Goal: Task Accomplishment & Management: Manage account settings

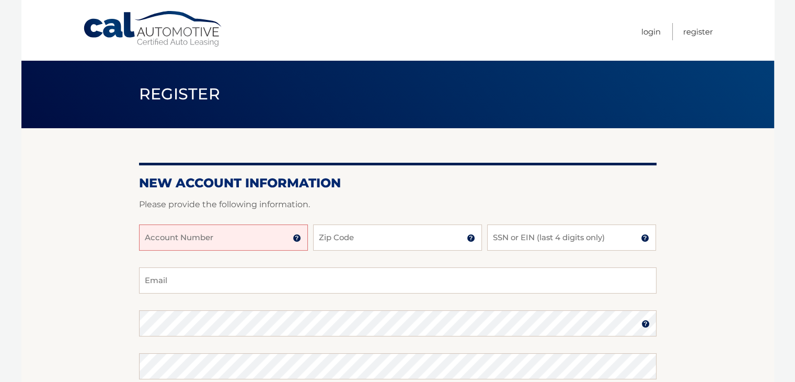
click at [210, 236] on input "Account Number" at bounding box center [223, 237] width 169 height 26
type input "44455524566"
click at [415, 242] on input "Zip Code" at bounding box center [397, 237] width 169 height 26
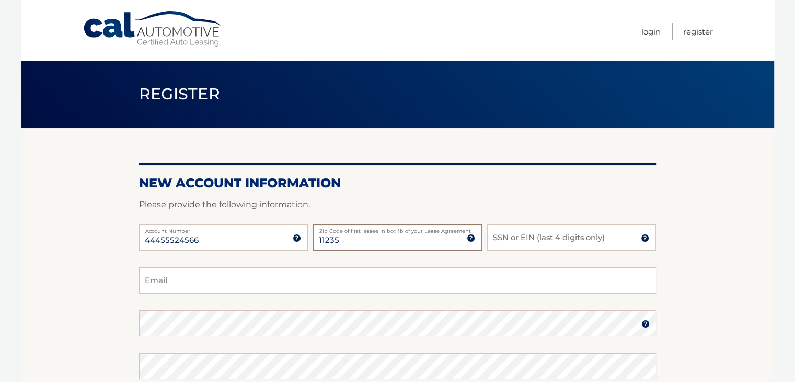
type input "11235"
click at [550, 239] on input "SSN or EIN (last 4 digits only)" at bounding box center [571, 237] width 169 height 26
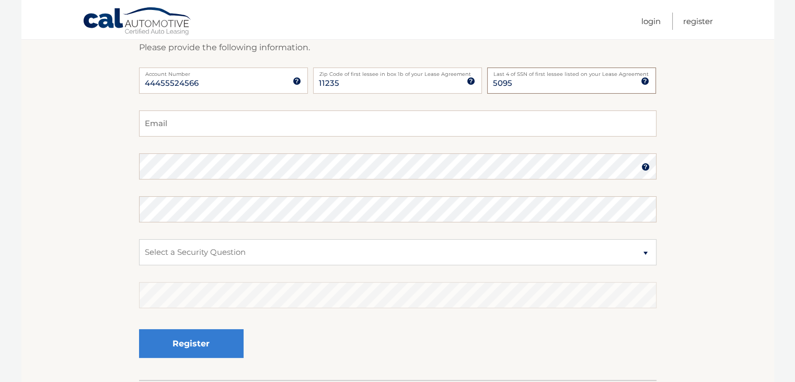
scroll to position [52, 0]
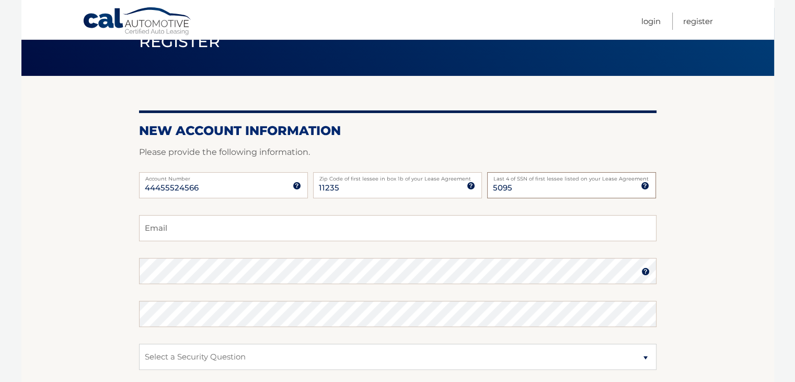
type input "5095"
click at [185, 233] on input "Email" at bounding box center [398, 228] width 518 height 26
type input "brodskymark@aol.com"
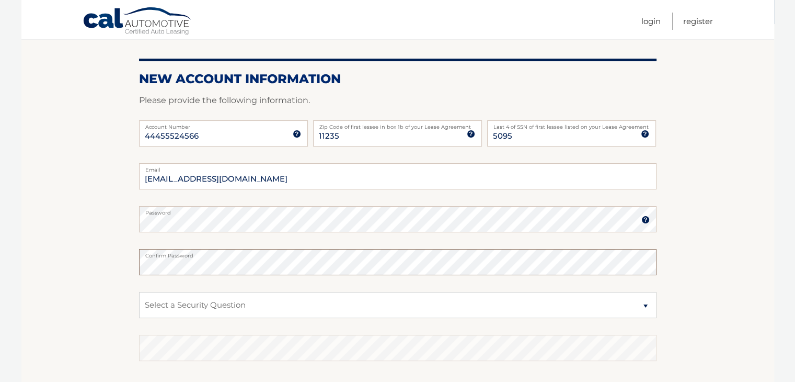
scroll to position [105, 0]
click at [197, 304] on select "Select a Security Question What was the name of your elementary school? What is…" at bounding box center [398, 304] width 518 height 26
select select "1"
click at [139, 291] on select "Select a Security Question What was the name of your elementary school? What is…" at bounding box center [398, 304] width 518 height 26
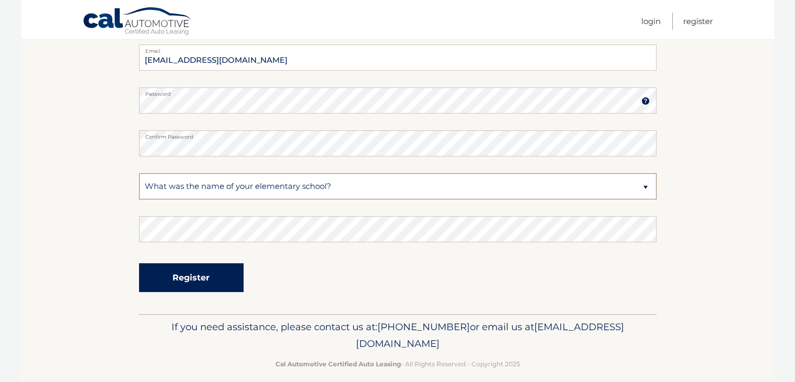
scroll to position [234, 0]
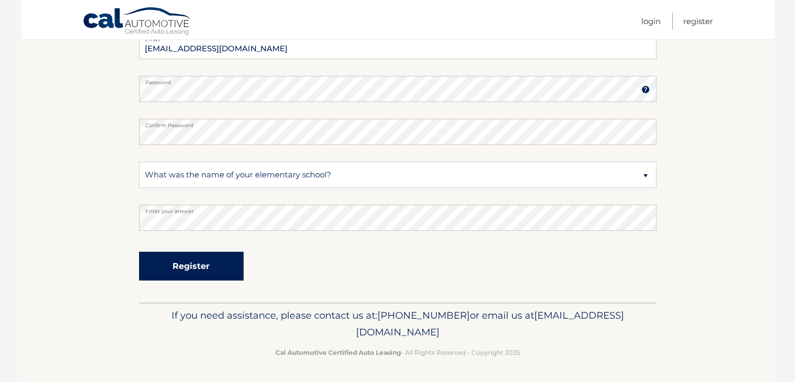
click at [196, 267] on button "Register" at bounding box center [191, 265] width 105 height 29
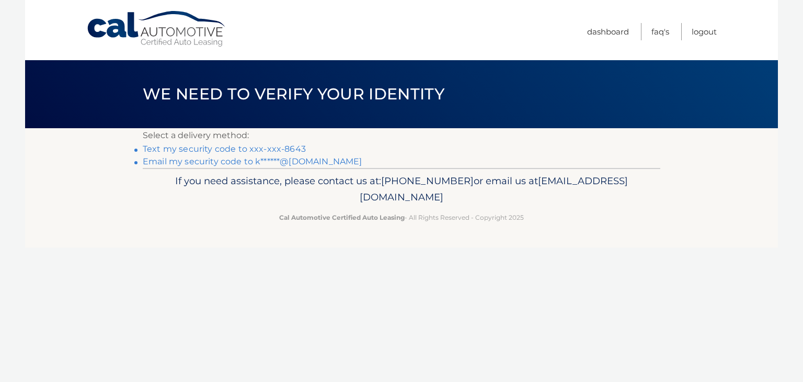
click at [275, 150] on link "Text my security code to xxx-xxx-8643" at bounding box center [224, 149] width 163 height 10
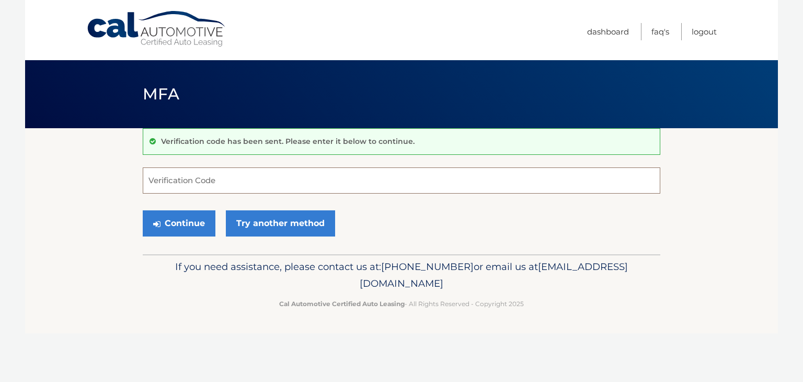
click at [207, 181] on input "Verification Code" at bounding box center [402, 180] width 518 height 26
type input "502308"
click at [172, 230] on button "Continue" at bounding box center [179, 223] width 73 height 26
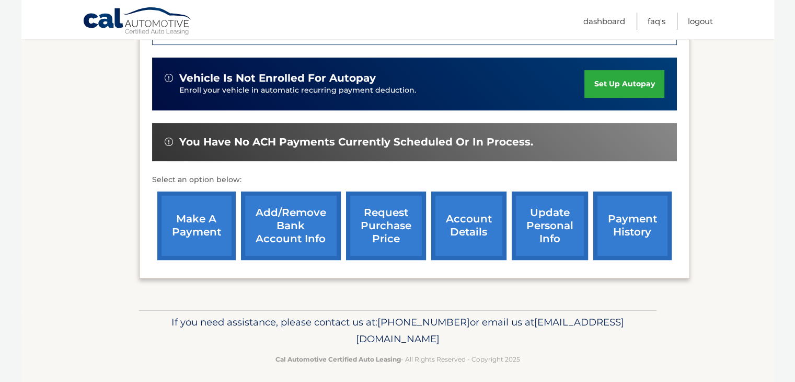
scroll to position [314, 0]
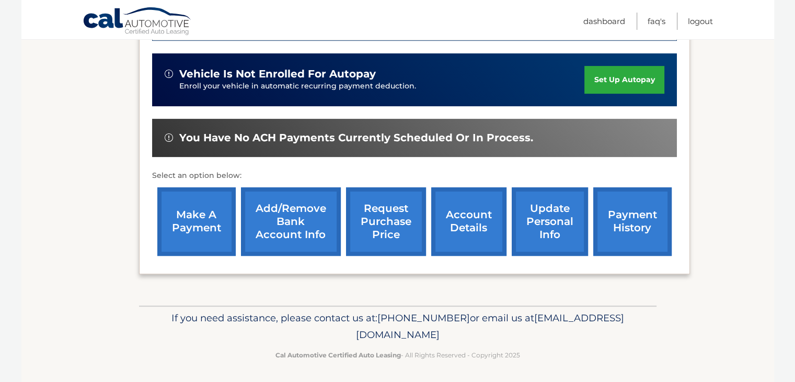
click at [547, 224] on link "update personal info" at bounding box center [550, 221] width 76 height 68
click at [565, 217] on link "update personal info" at bounding box center [550, 221] width 76 height 68
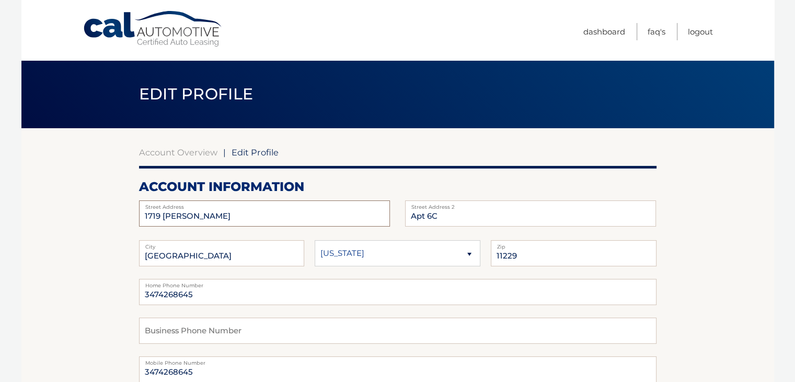
drag, startPoint x: 245, startPoint y: 212, endPoint x: 42, endPoint y: 209, distance: 202.9
type input "[STREET_ADDRESS][PERSON_NAME]"
drag, startPoint x: 445, startPoint y: 215, endPoint x: 380, endPoint y: 212, distance: 65.4
click at [380, 200] on div "[STREET_ADDRESS][PERSON_NAME] Address Apt 6C Street Address 2" at bounding box center [398, 200] width 518 height 0
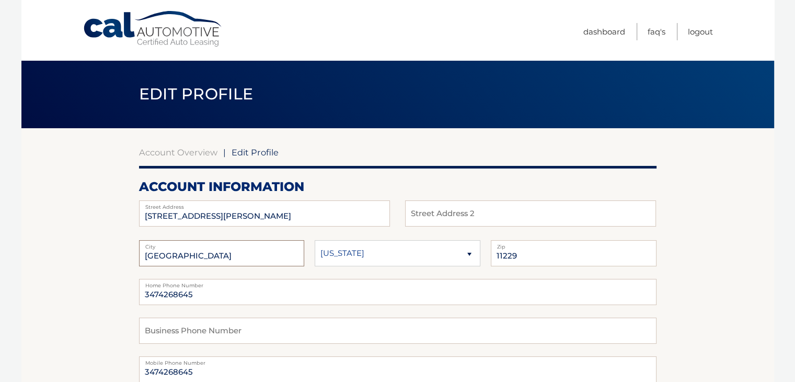
click at [196, 258] on input "[GEOGRAPHIC_DATA]" at bounding box center [222, 253] width 166 height 26
drag, startPoint x: 196, startPoint y: 258, endPoint x: 84, endPoint y: 243, distance: 113.4
type input "Rye brook"
drag, startPoint x: 535, startPoint y: 256, endPoint x: 454, endPoint y: 255, distance: 80.5
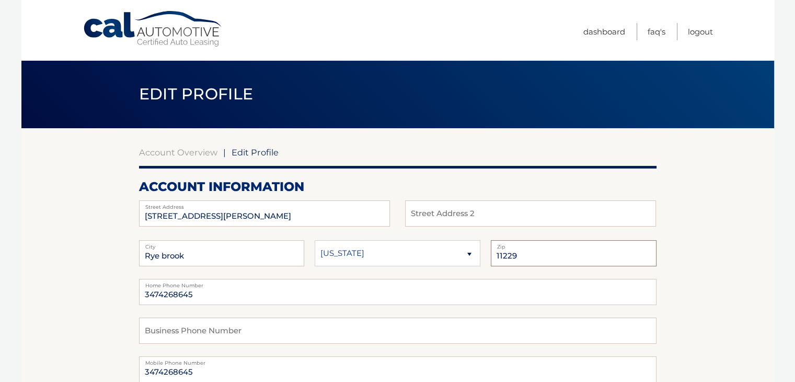
click at [454, 255] on fieldset "[GEOGRAPHIC_DATA] [US_STATE] [US_STATE] [US_STATE] State 11229 Zip" at bounding box center [398, 259] width 518 height 39
type input "10573"
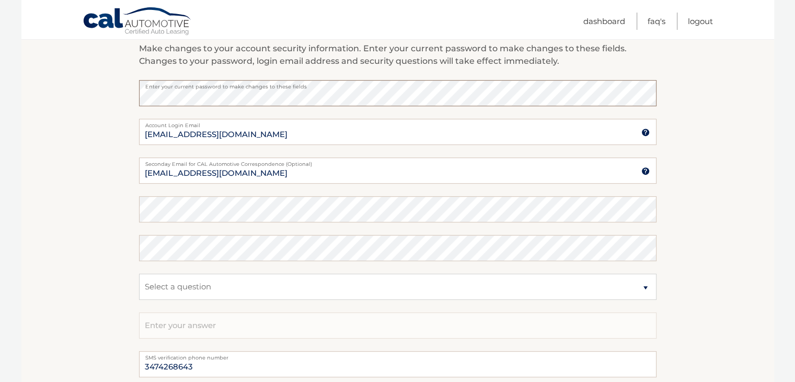
scroll to position [366, 0]
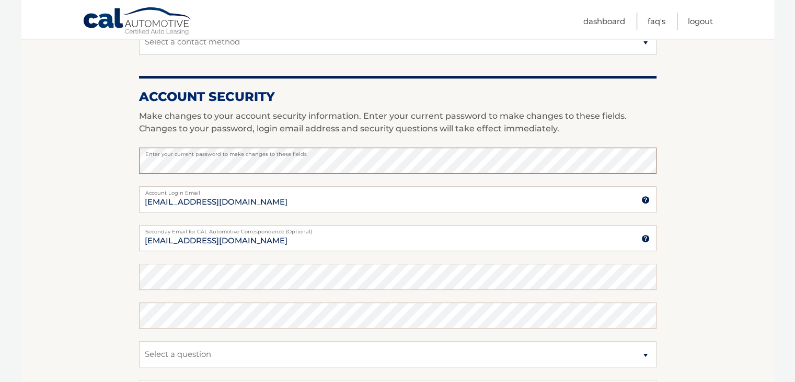
click at [79, 156] on section "Account Overview | Edit Profile account information 14 Talcott Rd Street Addres…" at bounding box center [397, 142] width 753 height 761
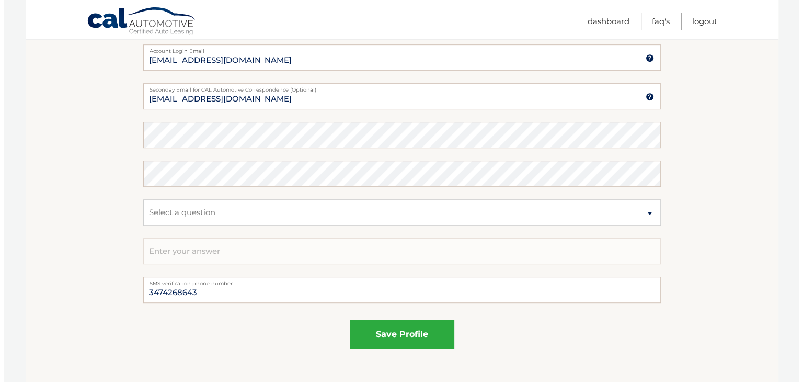
scroll to position [523, 0]
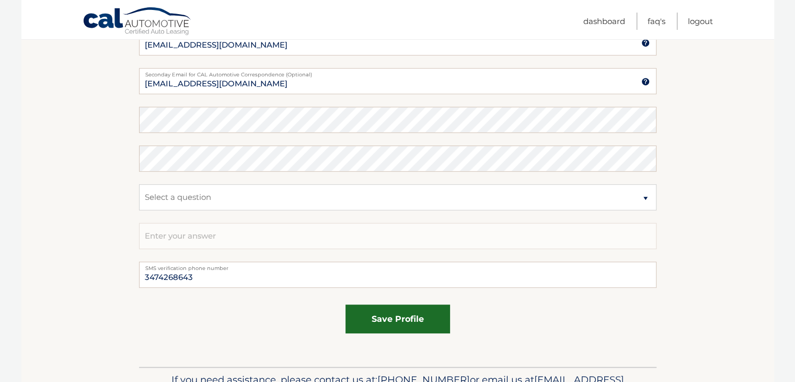
click at [402, 321] on button "save profile" at bounding box center [398, 318] width 105 height 29
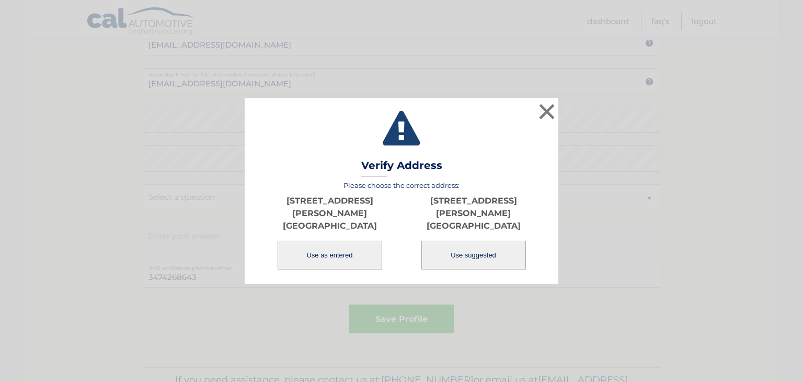
click at [473, 241] on button "Use suggested" at bounding box center [473, 255] width 105 height 29
type input "[STREET_ADDRESS][PERSON_NAME]"
type input "RYE BROOK"
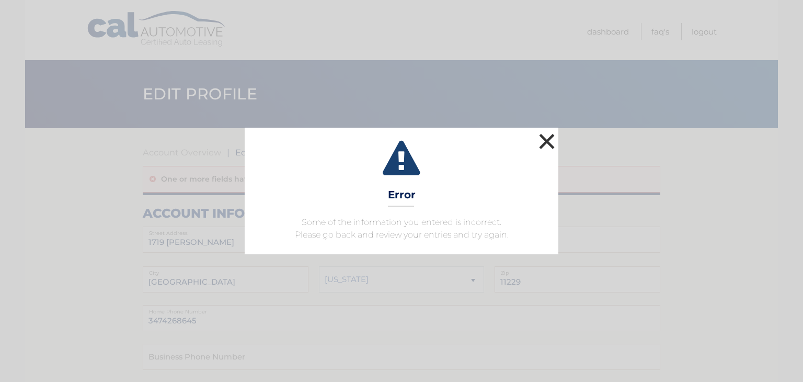
click at [542, 142] on button "×" at bounding box center [546, 141] width 21 height 21
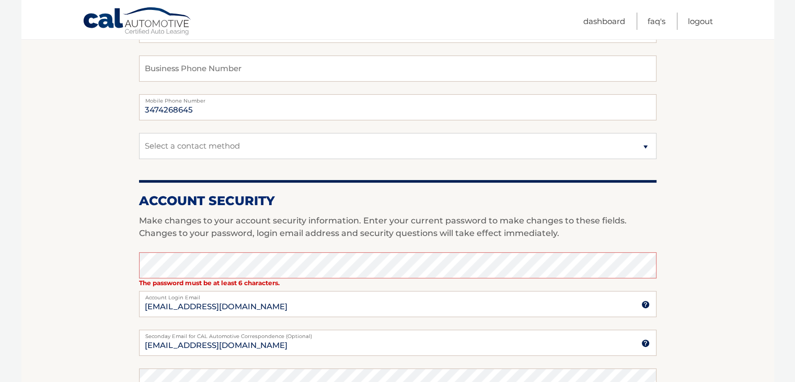
scroll to position [314, 0]
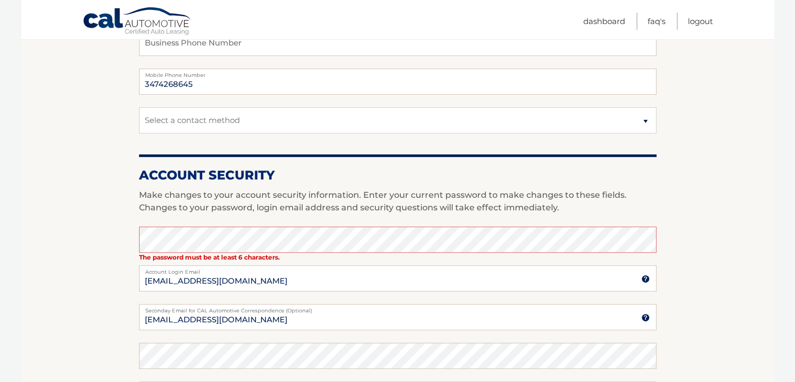
click at [109, 225] on section "Account Overview | Edit Profile One or more fields have an error. account infor…" at bounding box center [397, 208] width 753 height 788
click at [69, 228] on section "Account Overview | Edit Profile One or more fields have an error. account infor…" at bounding box center [397, 208] width 753 height 788
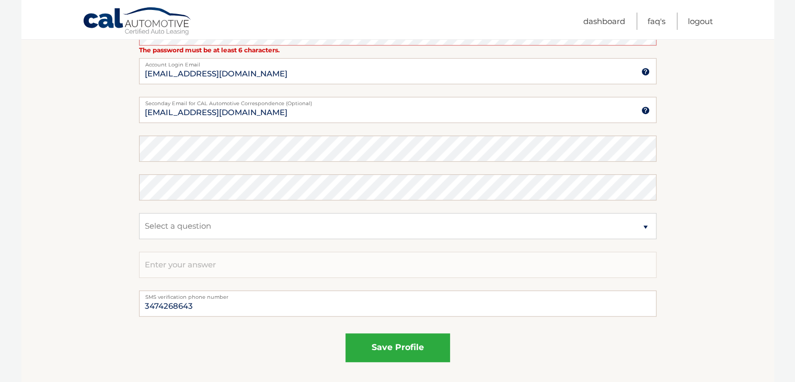
scroll to position [523, 0]
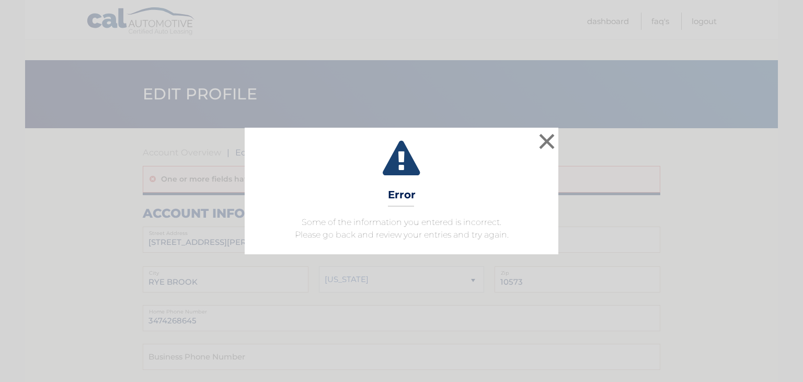
scroll to position [523, 0]
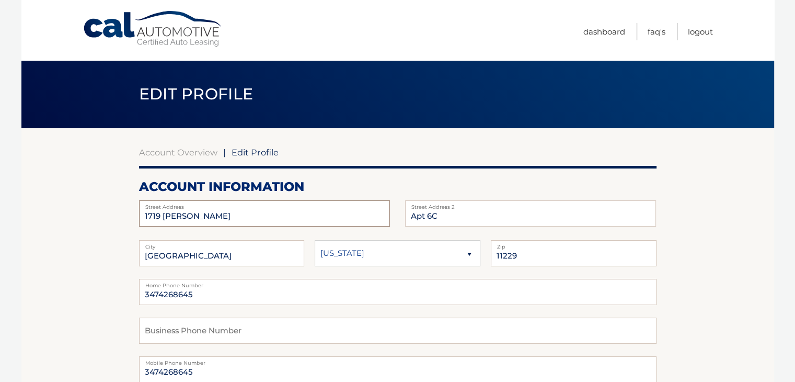
drag, startPoint x: 229, startPoint y: 213, endPoint x: 71, endPoint y: 210, distance: 157.9
type input "[STREET_ADDRESS][PERSON_NAME]"
drag, startPoint x: 448, startPoint y: 217, endPoint x: 379, endPoint y: 216, distance: 68.5
click at [379, 200] on div "[STREET_ADDRESS][PERSON_NAME] Address Apt 6C Street Address 2" at bounding box center [398, 200] width 518 height 0
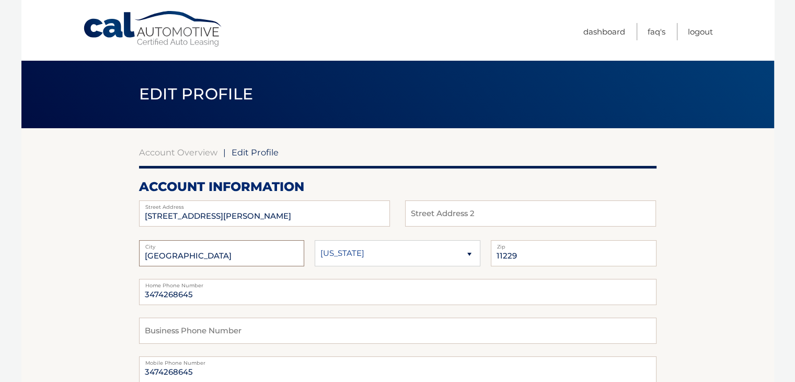
drag, startPoint x: 220, startPoint y: 254, endPoint x: 44, endPoint y: 254, distance: 175.7
type input "rye brook"
drag, startPoint x: 532, startPoint y: 250, endPoint x: 467, endPoint y: 253, distance: 65.4
click at [467, 253] on fieldset "rye brook City Alaska Alabama Arkansas State 11229 Zip" at bounding box center [398, 259] width 518 height 39
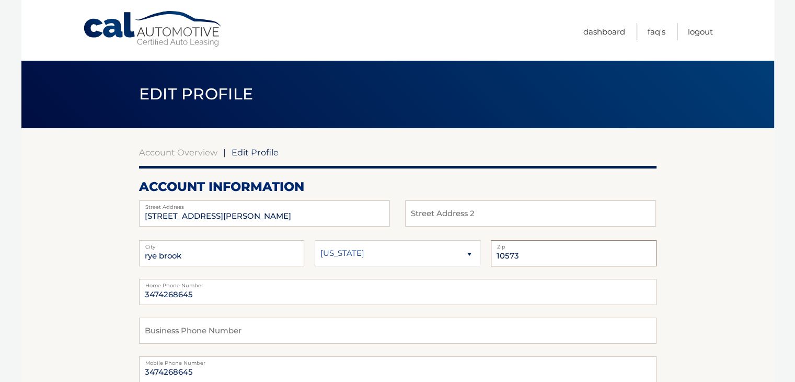
type input "10573"
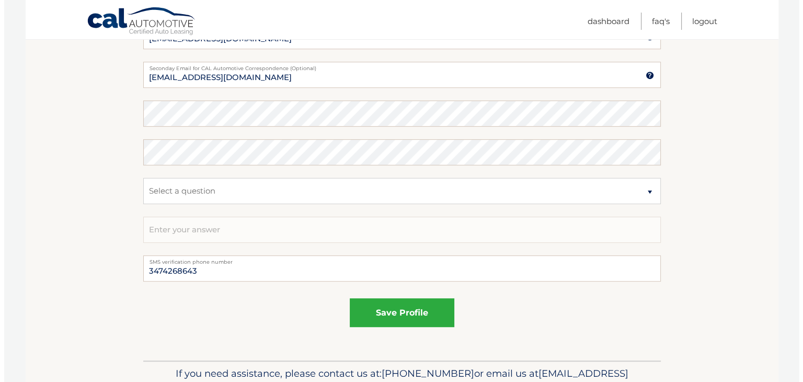
scroll to position [587, 0]
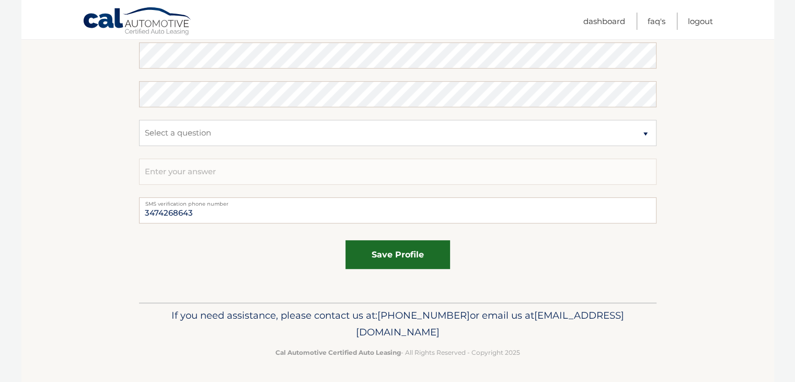
click at [399, 255] on button "save profile" at bounding box center [398, 254] width 105 height 29
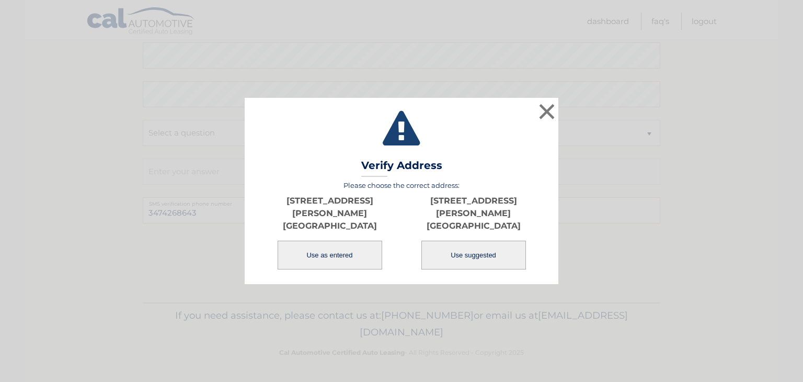
click at [484, 251] on button "Use suggested" at bounding box center [473, 255] width 105 height 29
type input "[STREET_ADDRESS][PERSON_NAME]"
type input "RYE BROOK"
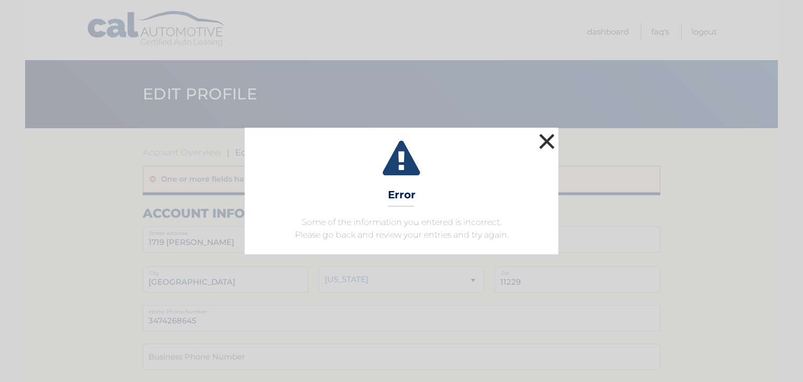
click at [542, 134] on button "×" at bounding box center [546, 141] width 21 height 21
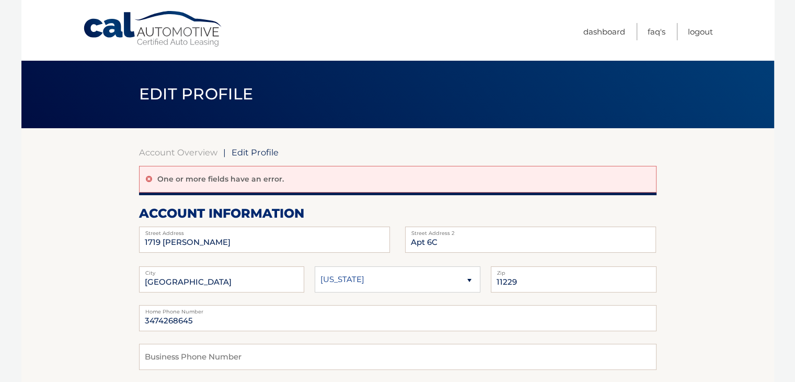
click at [238, 153] on span "Edit Profile" at bounding box center [255, 152] width 47 height 10
click at [246, 151] on span "Edit Profile" at bounding box center [255, 152] width 47 height 10
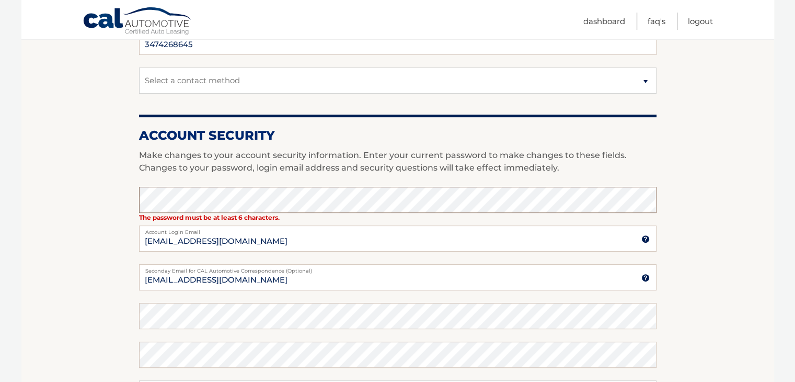
scroll to position [523, 0]
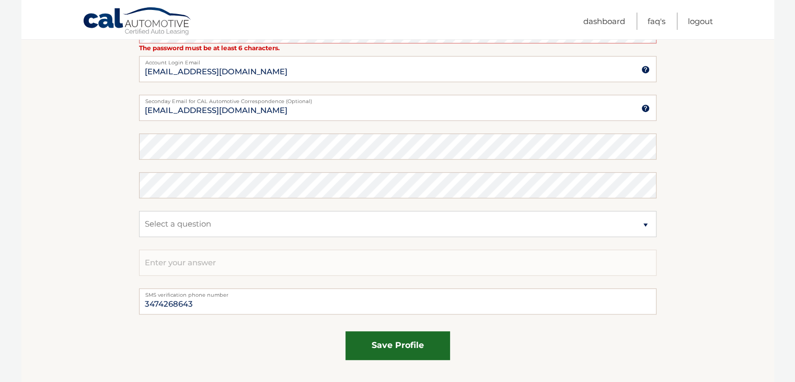
click at [395, 348] on button "save profile" at bounding box center [398, 345] width 105 height 29
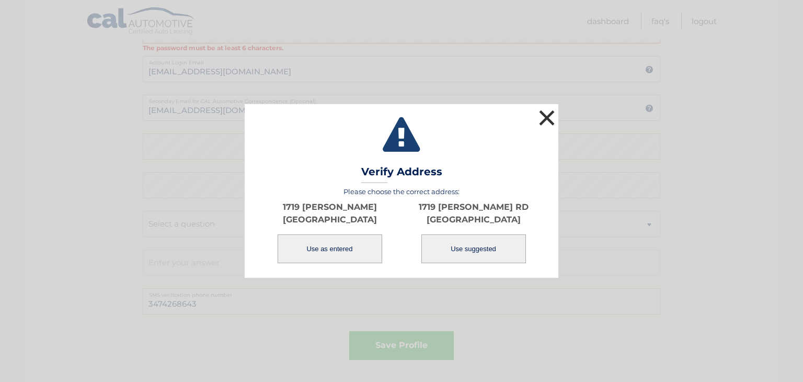
click at [555, 115] on button "×" at bounding box center [546, 117] width 21 height 21
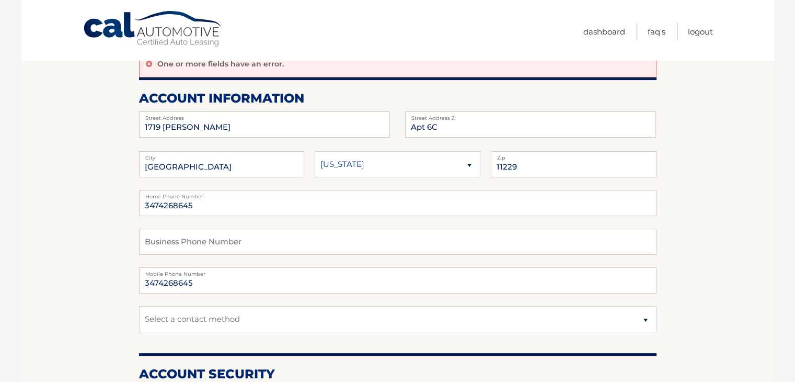
scroll to position [0, 0]
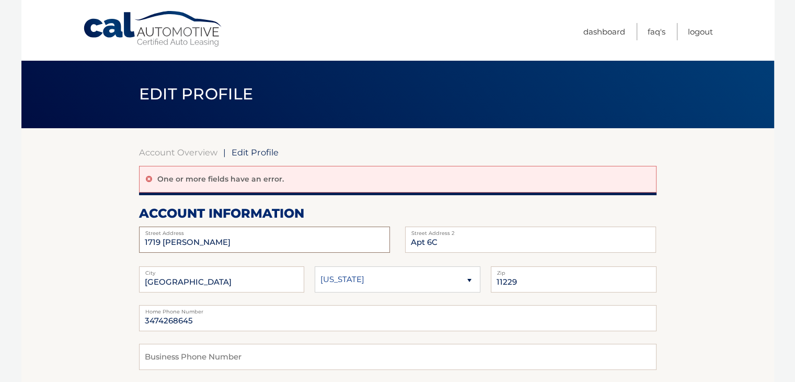
drag, startPoint x: 221, startPoint y: 241, endPoint x: 73, endPoint y: 242, distance: 148.0
type input "14 talcott rd"
drag, startPoint x: 491, startPoint y: 238, endPoint x: 341, endPoint y: 238, distance: 150.6
click at [341, 226] on div "14 talcott rd Street Address Apt 6C Street Address 2" at bounding box center [398, 226] width 518 height 0
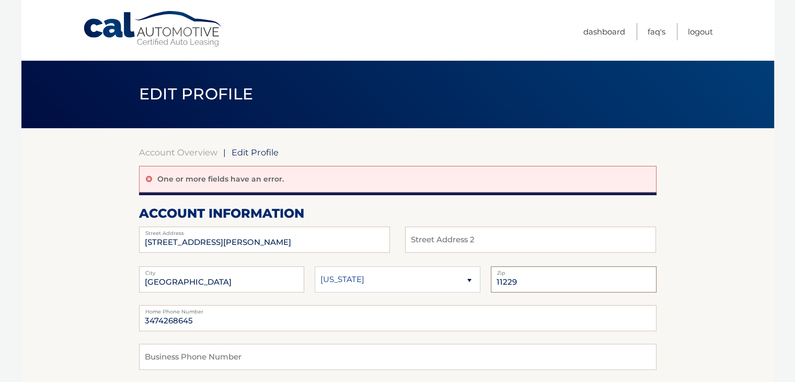
drag, startPoint x: 521, startPoint y: 281, endPoint x: 467, endPoint y: 284, distance: 54.0
click at [467, 284] on fieldset "Brooklyn City Alaska Alabama Arkansas State 11229 Zip" at bounding box center [398, 285] width 518 height 39
type input "10573"
drag, startPoint x: 186, startPoint y: 282, endPoint x: 66, endPoint y: 282, distance: 120.3
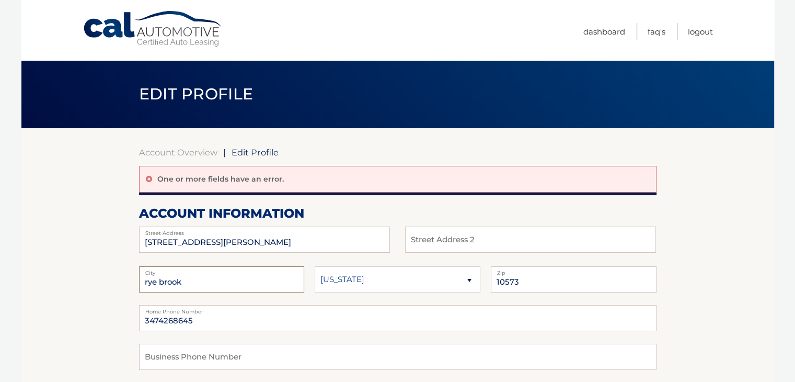
type input "rye brook"
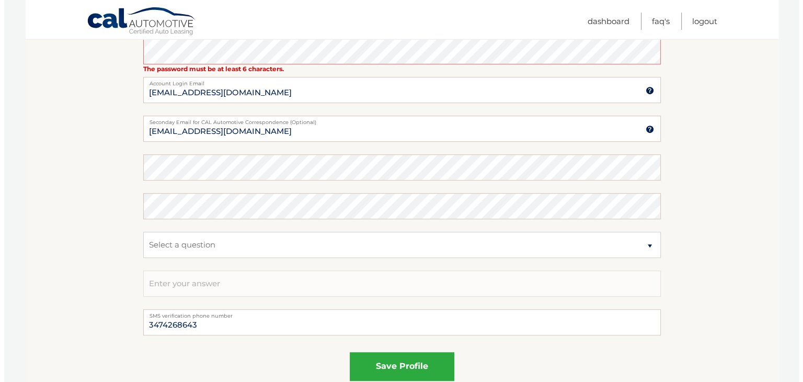
scroll to position [523, 0]
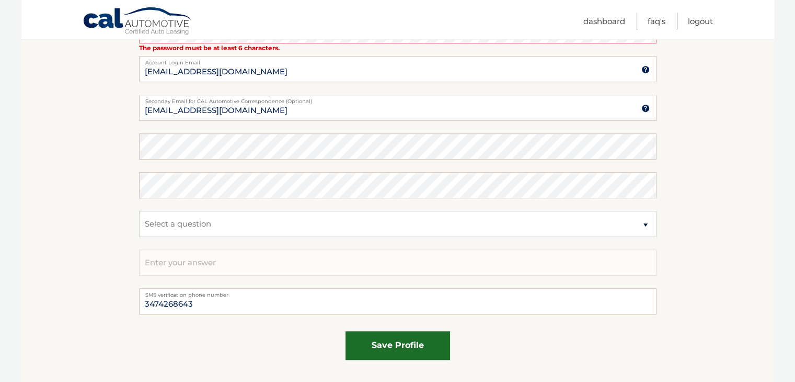
click at [379, 341] on button "save profile" at bounding box center [398, 345] width 105 height 29
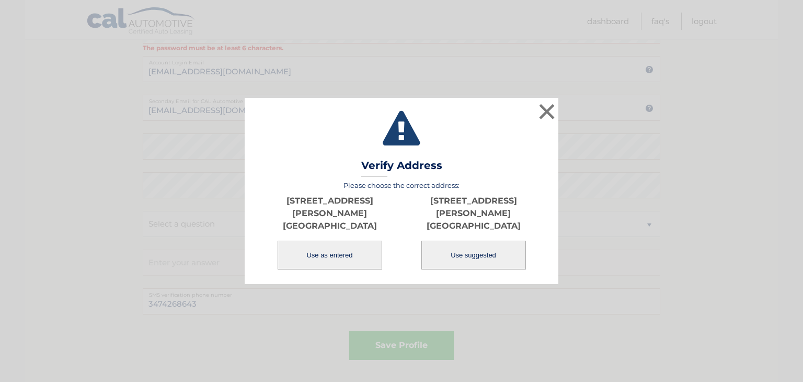
click at [477, 242] on button "Use suggested" at bounding box center [473, 255] width 105 height 29
type input "[STREET_ADDRESS][PERSON_NAME]"
type input "RYE BROOK"
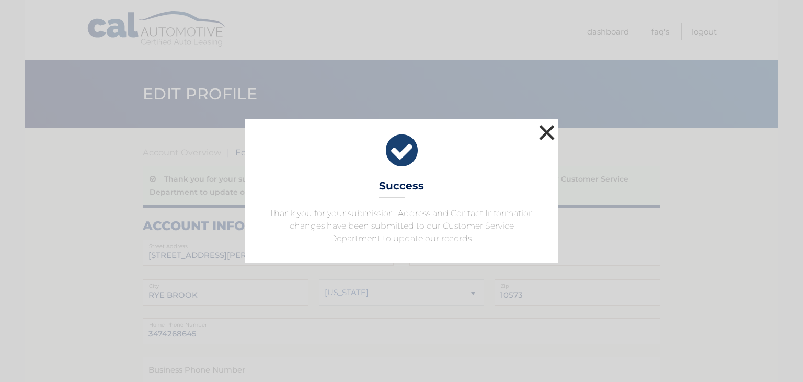
click at [549, 129] on button "×" at bounding box center [546, 132] width 21 height 21
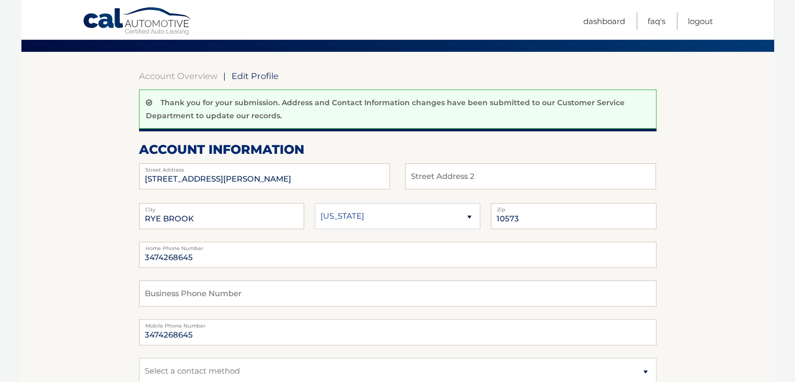
scroll to position [157, 0]
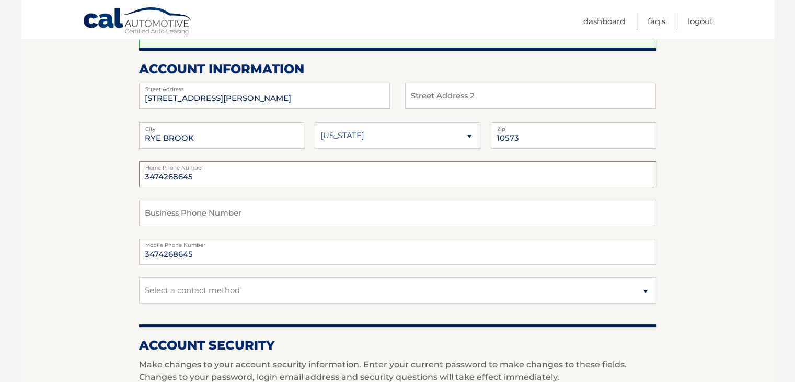
drag, startPoint x: 193, startPoint y: 173, endPoint x: 92, endPoint y: 159, distance: 102.3
click at [92, 159] on section "Account Overview | Edit Profile Thank you for your submission. Address and Cont…" at bounding box center [397, 371] width 753 height 801
type input "9172046006"
click at [109, 191] on section "Account Overview | Edit Profile Thank you for your submission. Address and Cont…" at bounding box center [397, 371] width 753 height 801
drag, startPoint x: 190, startPoint y: 251, endPoint x: 29, endPoint y: 241, distance: 161.9
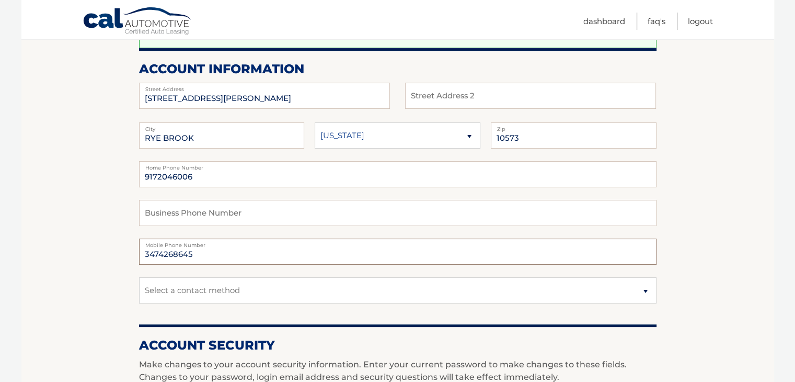
click at [29, 241] on section "Account Overview | Edit Profile Thank you for your submission. Address and Cont…" at bounding box center [397, 371] width 753 height 801
type input "9172046006"
click at [60, 187] on section "Account Overview | Edit Profile Thank you for your submission. Address and Cont…" at bounding box center [397, 371] width 753 height 801
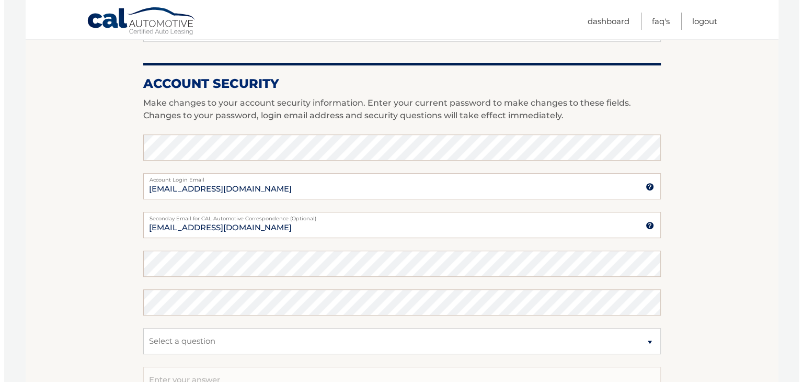
scroll to position [575, 0]
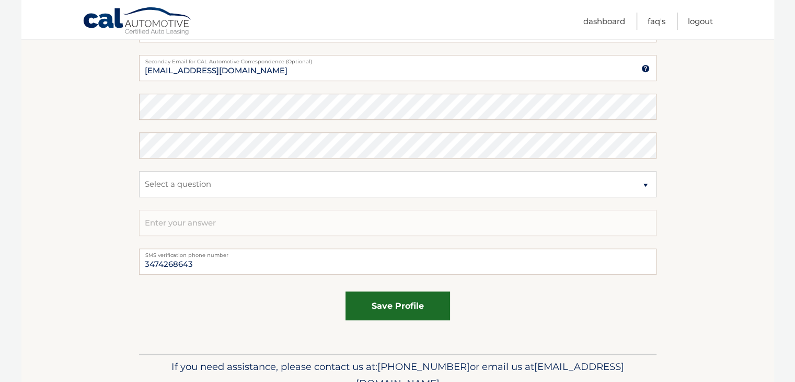
click at [372, 313] on button "save profile" at bounding box center [398, 305] width 105 height 29
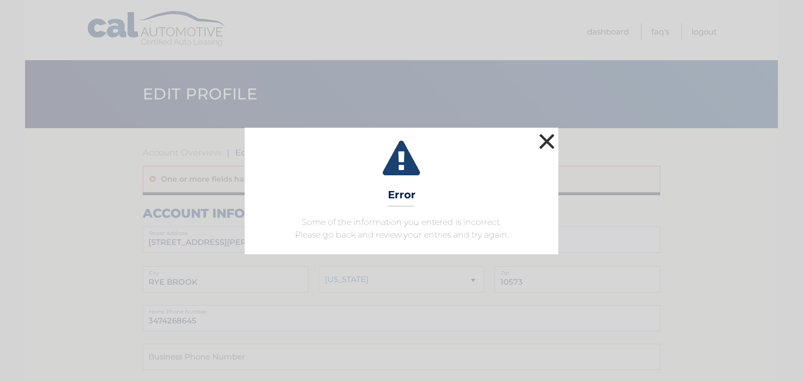
click at [548, 141] on button "×" at bounding box center [546, 141] width 21 height 21
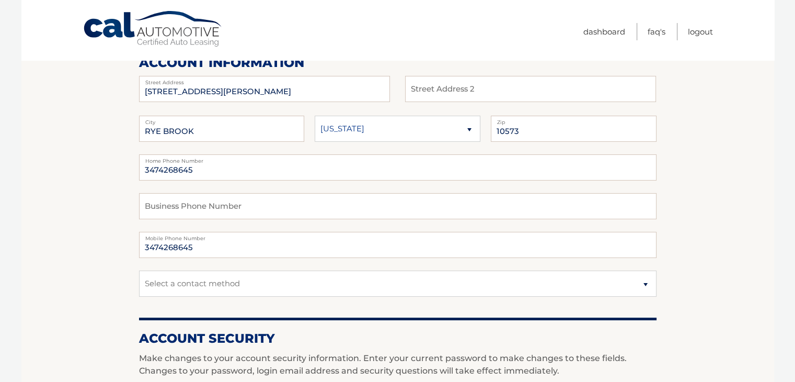
scroll to position [157, 0]
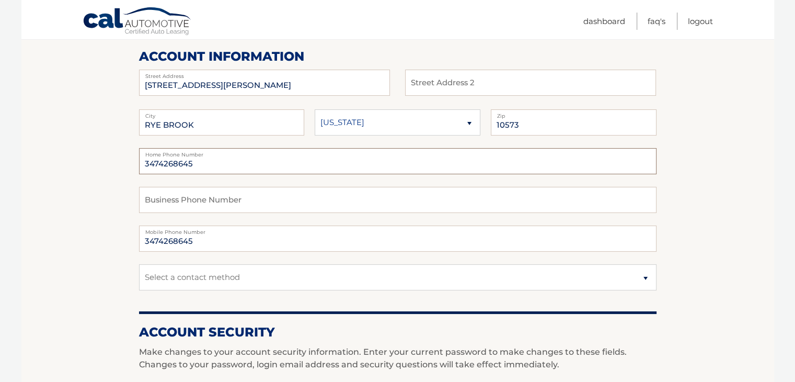
drag, startPoint x: 205, startPoint y: 162, endPoint x: 49, endPoint y: 157, distance: 156.4
click at [50, 157] on section "Account Overview | Edit Profile One or more fields have an error. account infor…" at bounding box center [397, 365] width 753 height 788
type input "9172046006"
click at [61, 162] on section "Account Overview | Edit Profile One or more fields have an error. account infor…" at bounding box center [397, 365] width 753 height 788
drag, startPoint x: 202, startPoint y: 243, endPoint x: 74, endPoint y: 243, distance: 127.6
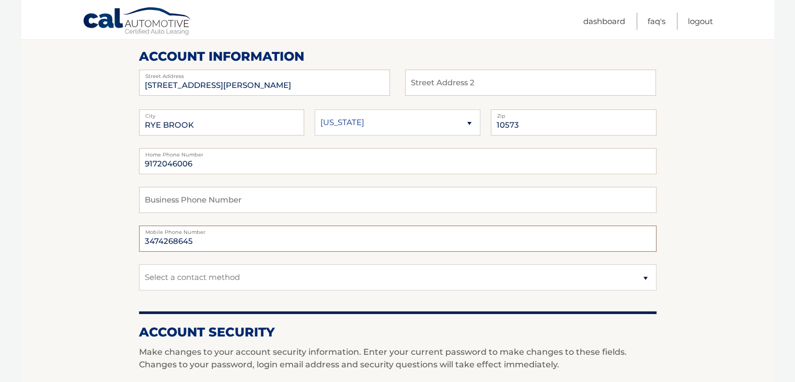
click at [74, 243] on section "Account Overview | Edit Profile One or more fields have an error. account infor…" at bounding box center [397, 365] width 753 height 788
type input "9172046006"
click at [100, 215] on section "Account Overview | Edit Profile One or more fields have an error. account infor…" at bounding box center [397, 365] width 753 height 788
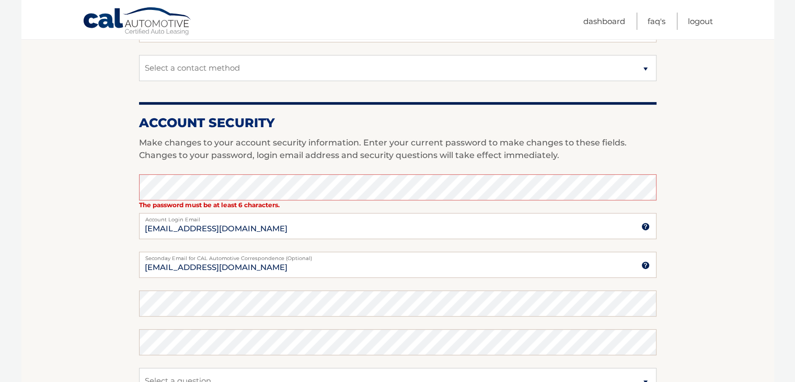
scroll to position [471, 0]
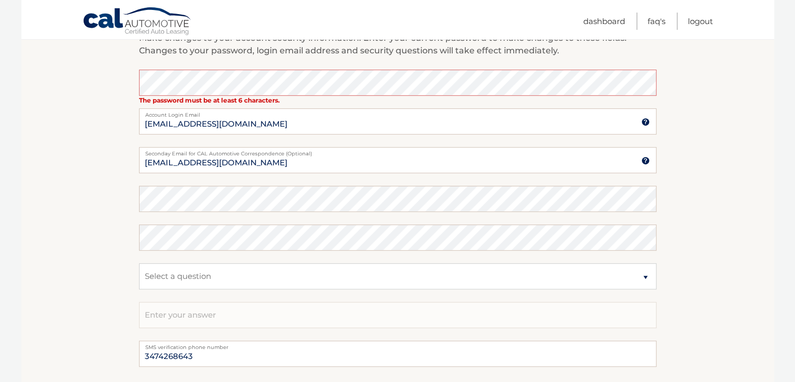
click at [62, 157] on section "Account Overview | Edit Profile One or more fields have an error. account infor…" at bounding box center [397, 52] width 753 height 788
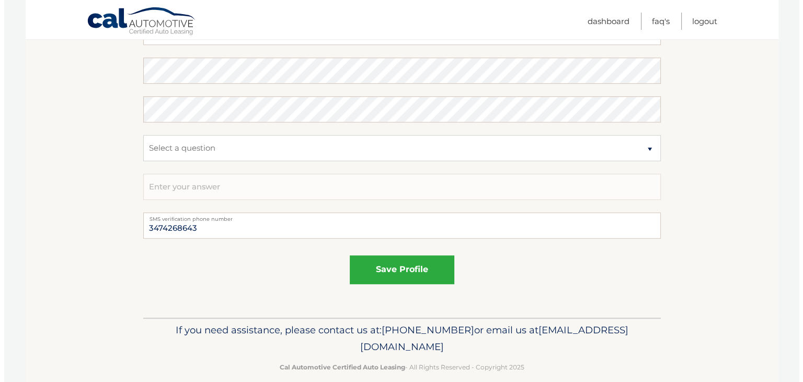
scroll to position [613, 0]
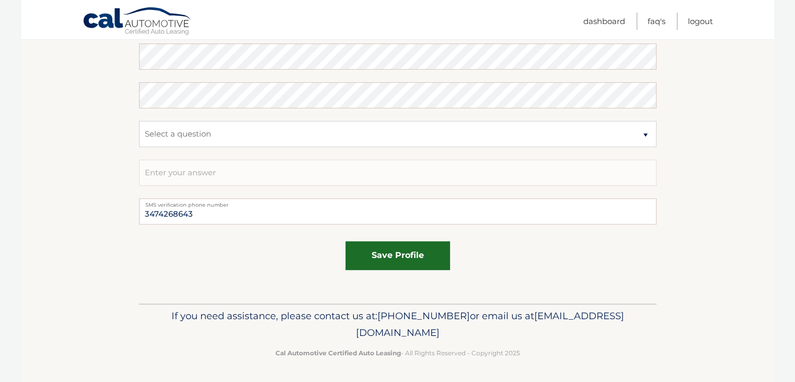
click at [413, 247] on button "save profile" at bounding box center [398, 255] width 105 height 29
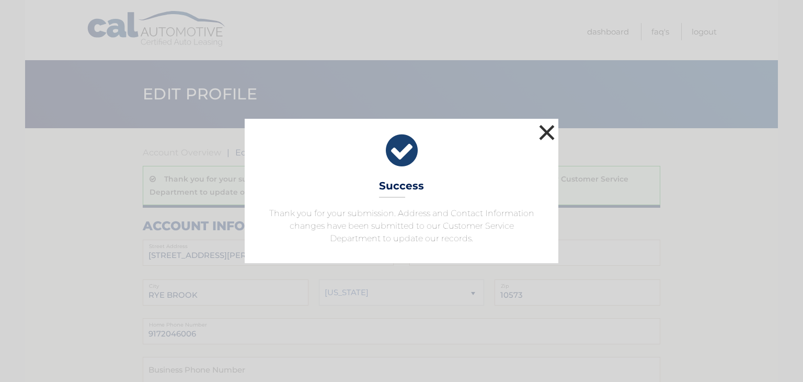
click at [550, 134] on button "×" at bounding box center [546, 132] width 21 height 21
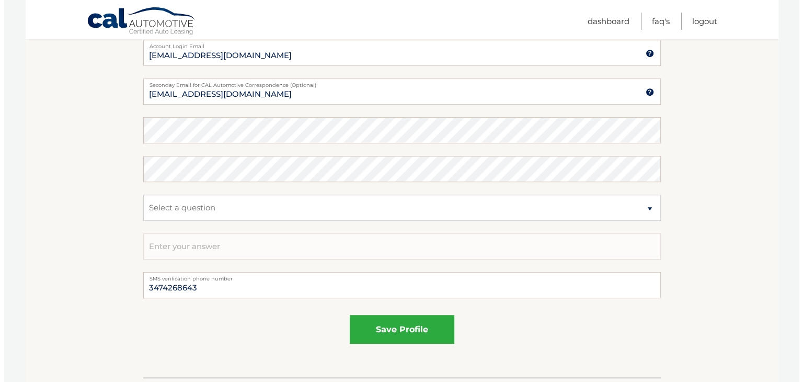
scroll to position [575, 0]
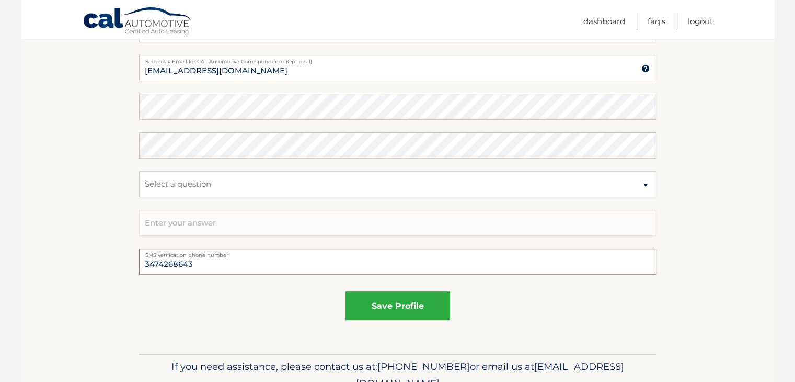
drag, startPoint x: 209, startPoint y: 268, endPoint x: 64, endPoint y: 258, distance: 145.7
type input "9172046006"
click at [387, 313] on button "save profile" at bounding box center [398, 305] width 105 height 29
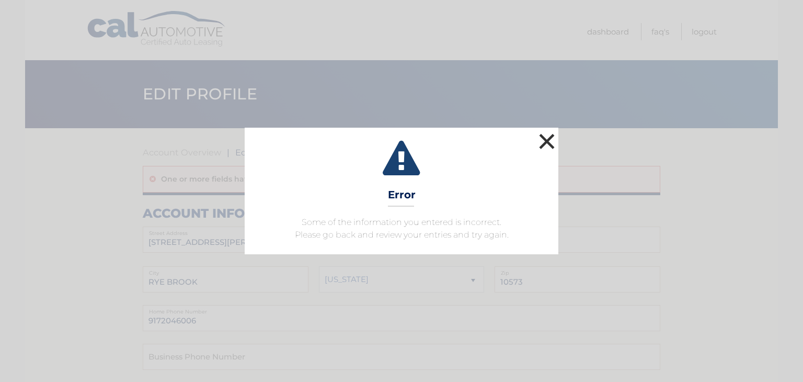
click at [550, 138] on button "×" at bounding box center [546, 141] width 21 height 21
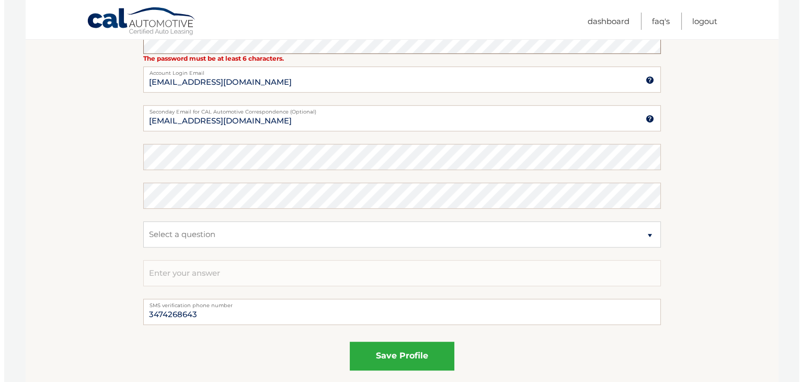
scroll to position [613, 0]
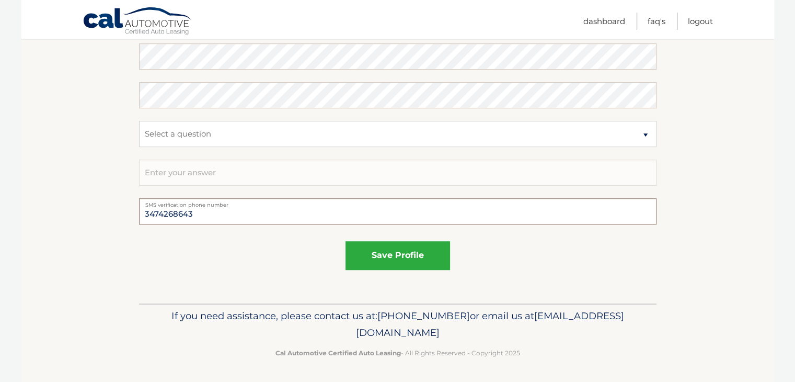
drag, startPoint x: 200, startPoint y: 214, endPoint x: 0, endPoint y: 208, distance: 199.8
type input "9172046006"
click at [414, 253] on button "save profile" at bounding box center [398, 255] width 105 height 29
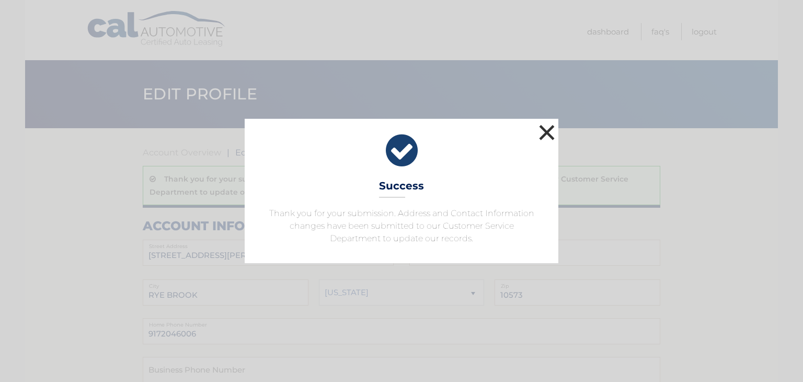
click at [544, 132] on button "×" at bounding box center [546, 132] width 21 height 21
